Goal: Check status

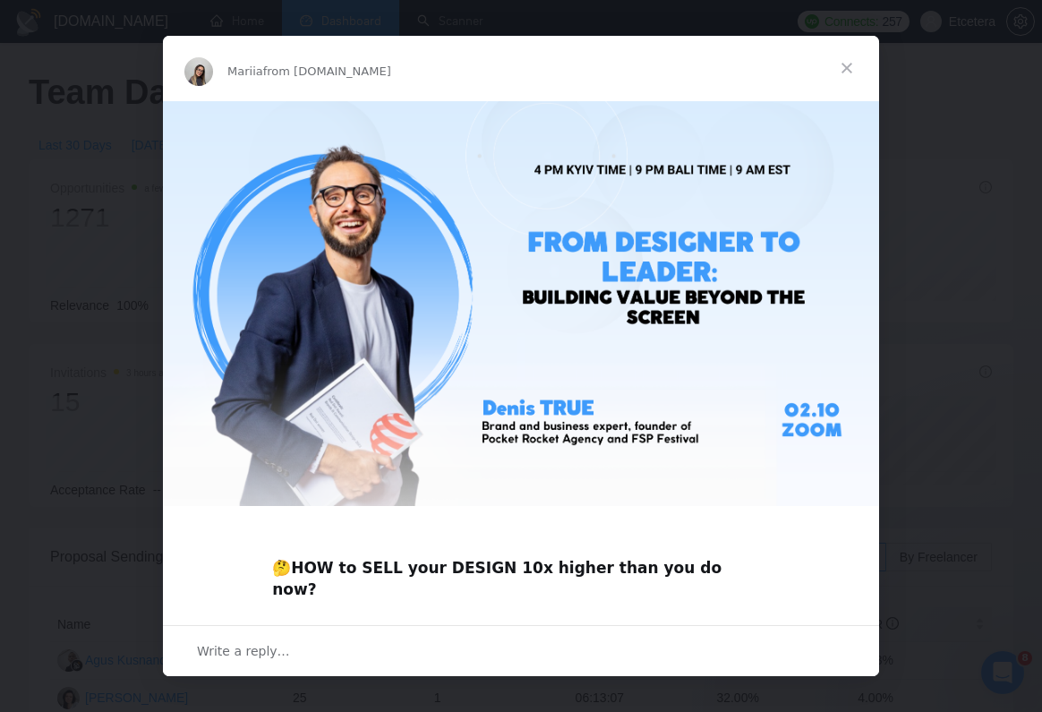
click at [845, 68] on span "Close" at bounding box center [847, 68] width 64 height 64
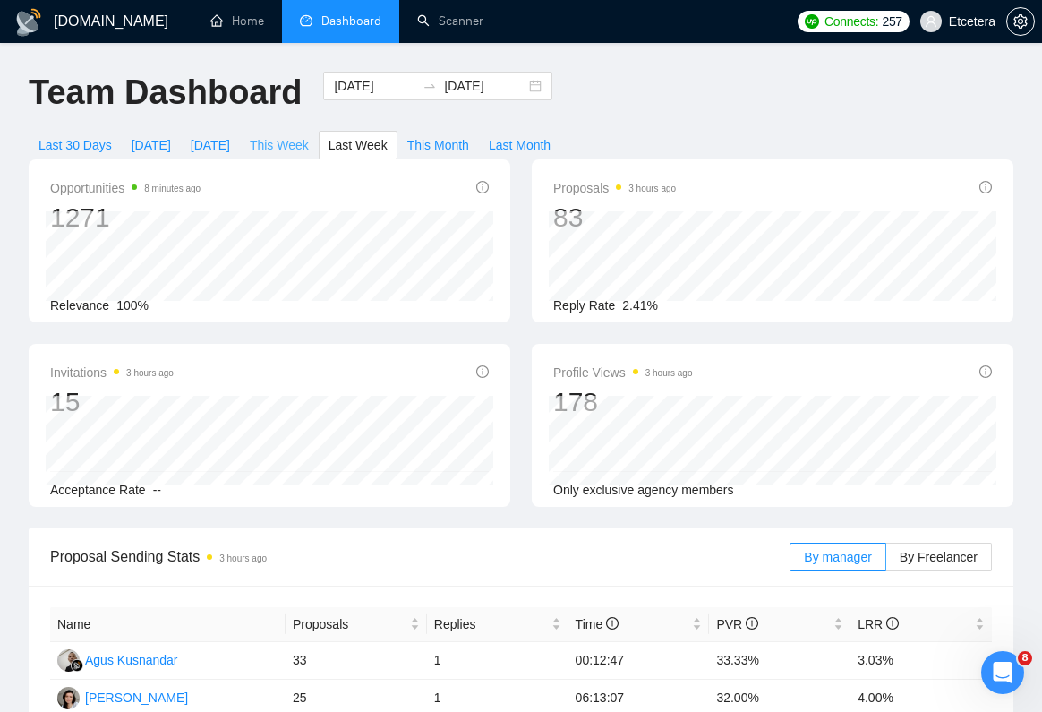
click at [283, 154] on span "This Week" at bounding box center [279, 145] width 59 height 20
type input "2025-09-29"
type input "2025-10-05"
